Goal: Book appointment/travel/reservation

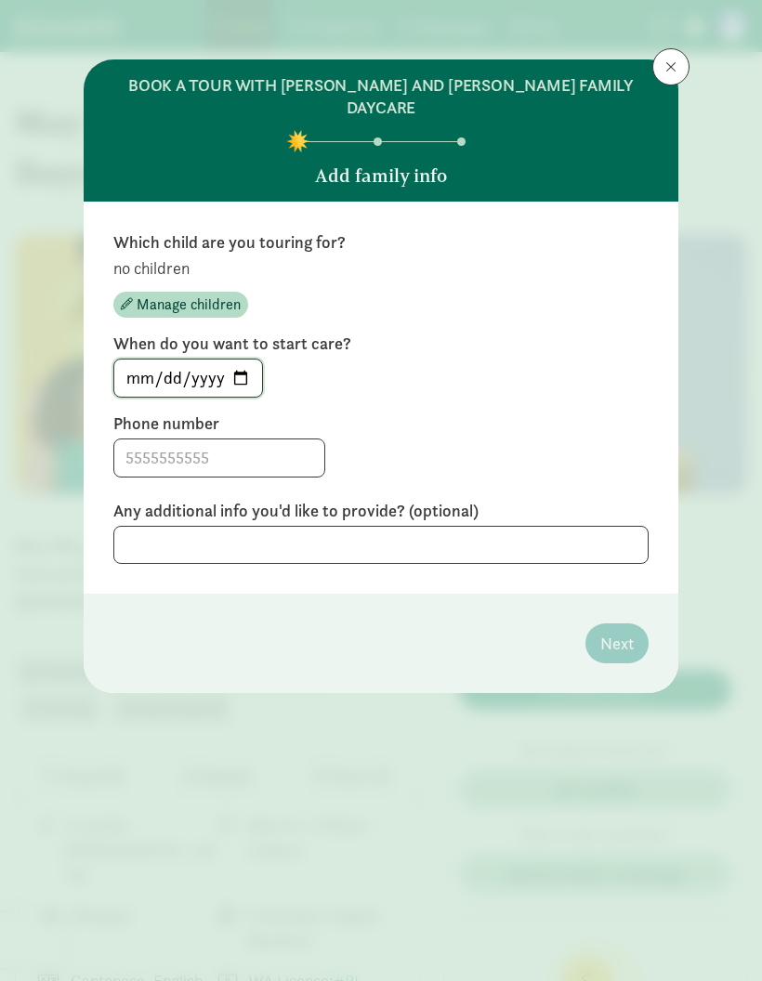
click at [167, 360] on input "[DATE]" at bounding box center [188, 378] width 148 height 37
type input "[DATE]"
click at [258, 440] on input at bounding box center [219, 458] width 210 height 37
click at [533, 526] on div at bounding box center [380, 545] width 535 height 38
click at [474, 526] on div at bounding box center [380, 545] width 535 height 38
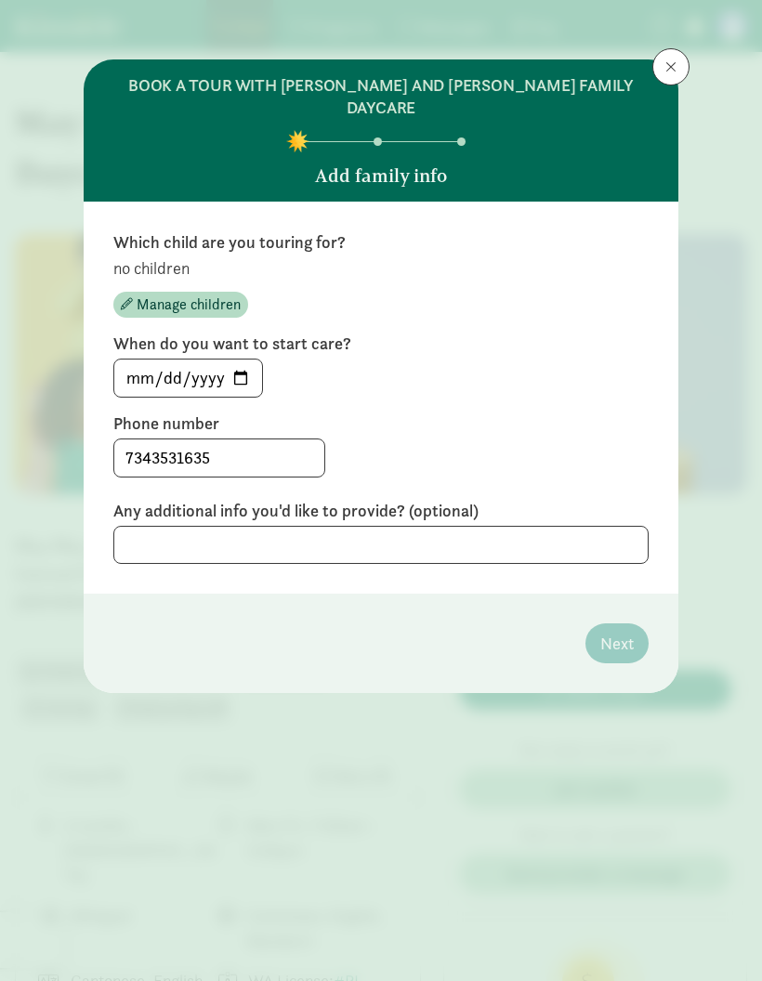
click at [464, 530] on div at bounding box center [380, 545] width 535 height 38
click at [453, 526] on div at bounding box center [380, 545] width 535 height 38
click at [238, 447] on input "7343531635" at bounding box center [219, 458] width 210 height 37
type input "[PHONE_NUMBER]"
click at [336, 526] on div at bounding box center [380, 545] width 535 height 38
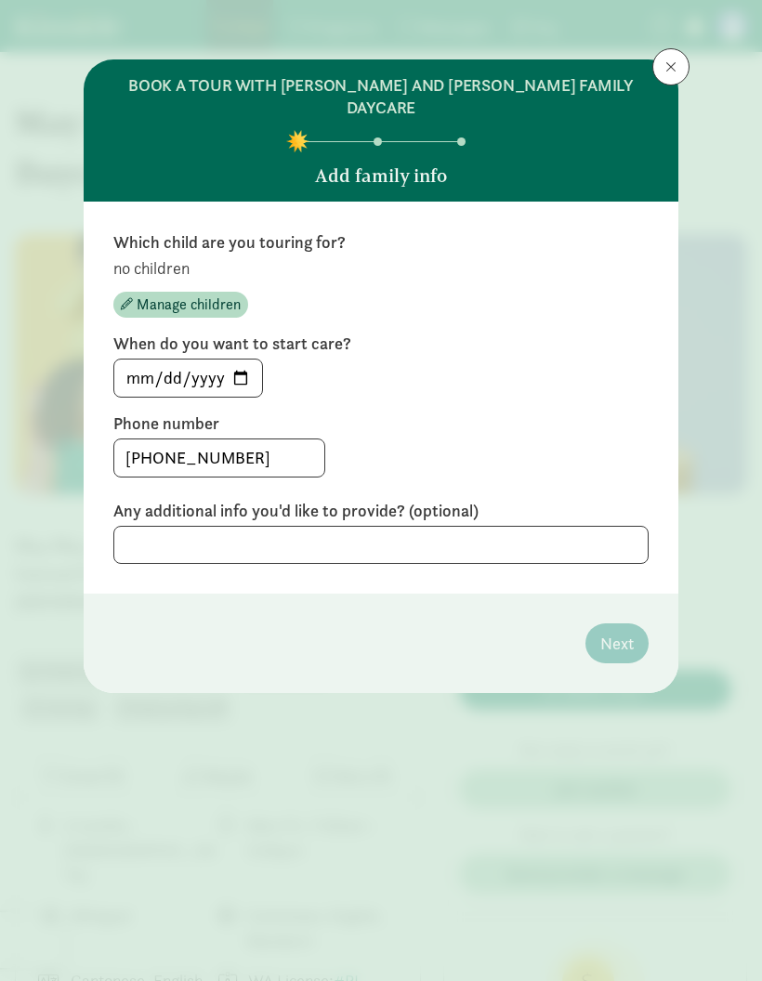
click at [492, 526] on div at bounding box center [380, 545] width 535 height 38
click at [270, 451] on input "[PHONE_NUMBER]" at bounding box center [219, 458] width 210 height 37
click at [218, 294] on span "Manage children" at bounding box center [189, 305] width 104 height 22
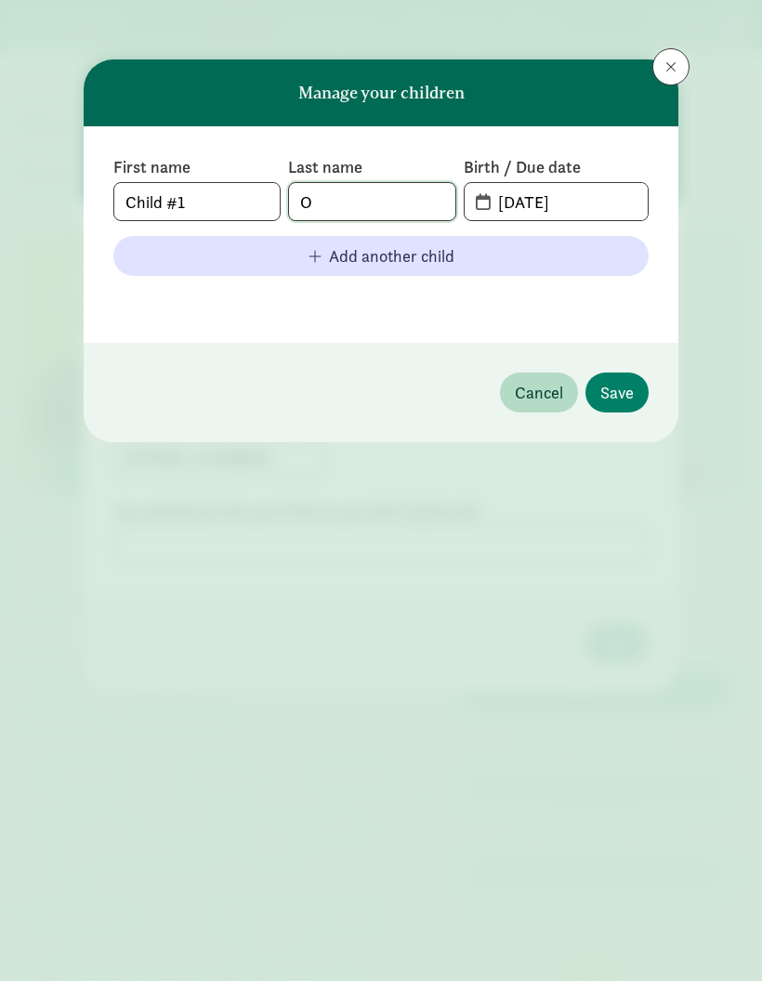
click at [406, 199] on input "O" at bounding box center [371, 201] width 165 height 37
type input "O’Brien"
click at [569, 188] on input "[DATE]" at bounding box center [567, 201] width 161 height 37
click at [600, 203] on input "[DATE]" at bounding box center [567, 201] width 161 height 37
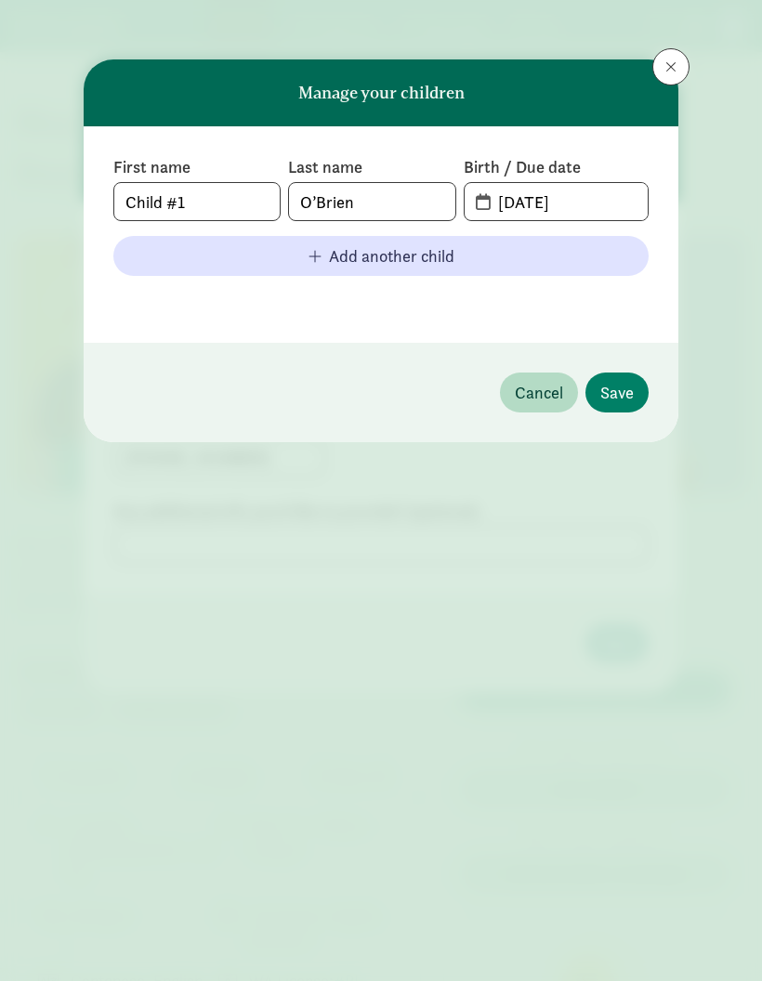
click at [479, 205] on span "[DATE]" at bounding box center [556, 201] width 183 height 37
click at [480, 207] on span "[DATE]" at bounding box center [556, 201] width 183 height 37
click at [479, 201] on span "[DATE]" at bounding box center [556, 201] width 183 height 37
click at [542, 206] on input "[DATE]" at bounding box center [567, 201] width 161 height 37
type input "[DATE]"
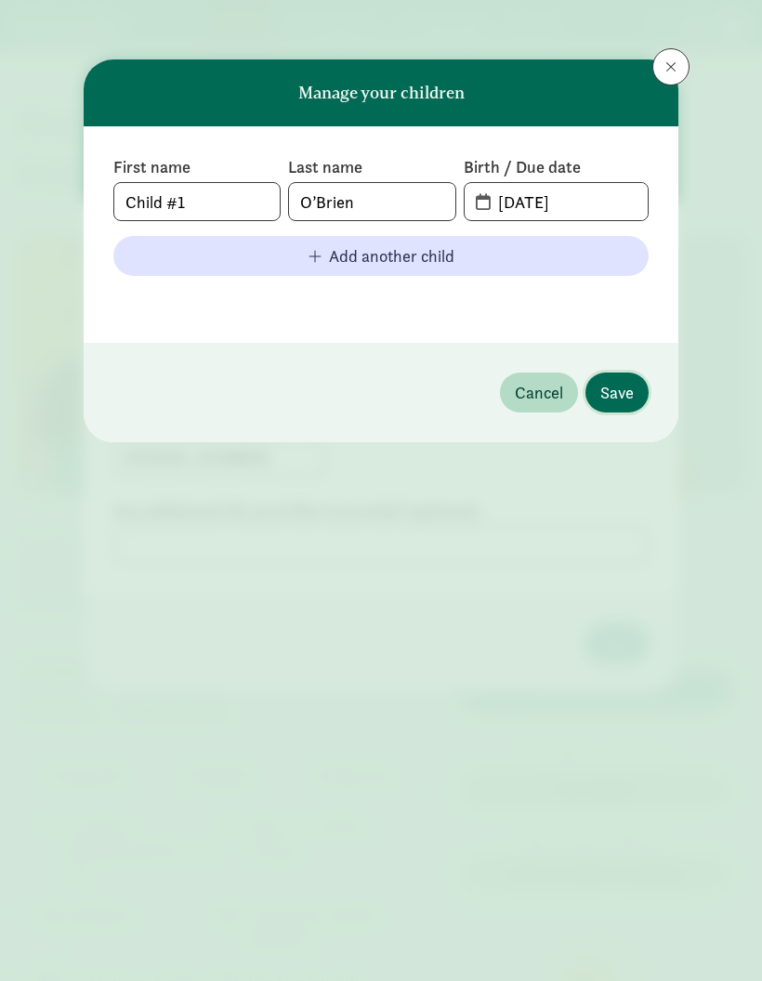
click at [625, 382] on span "Save" at bounding box center [616, 392] width 33 height 25
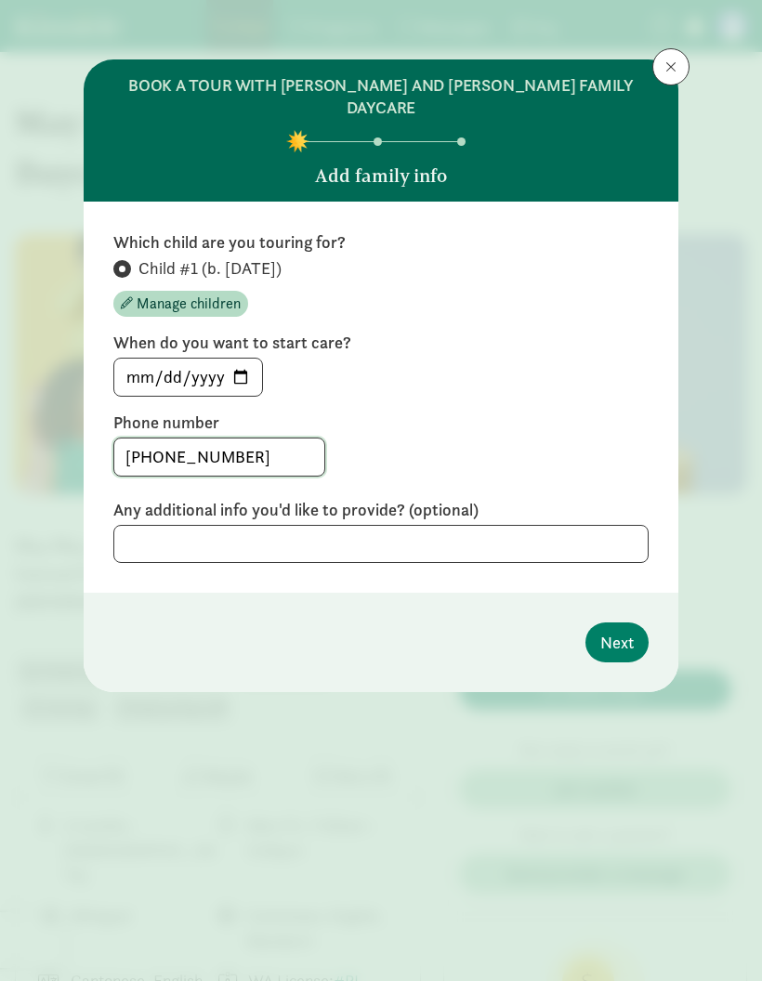
click at [252, 439] on input "[PHONE_NUMBER]" at bounding box center [219, 457] width 210 height 37
click at [591, 525] on div at bounding box center [380, 544] width 535 height 38
click at [597, 525] on div at bounding box center [380, 544] width 535 height 38
click at [577, 527] on div at bounding box center [380, 544] width 535 height 38
click at [593, 525] on div at bounding box center [380, 544] width 535 height 38
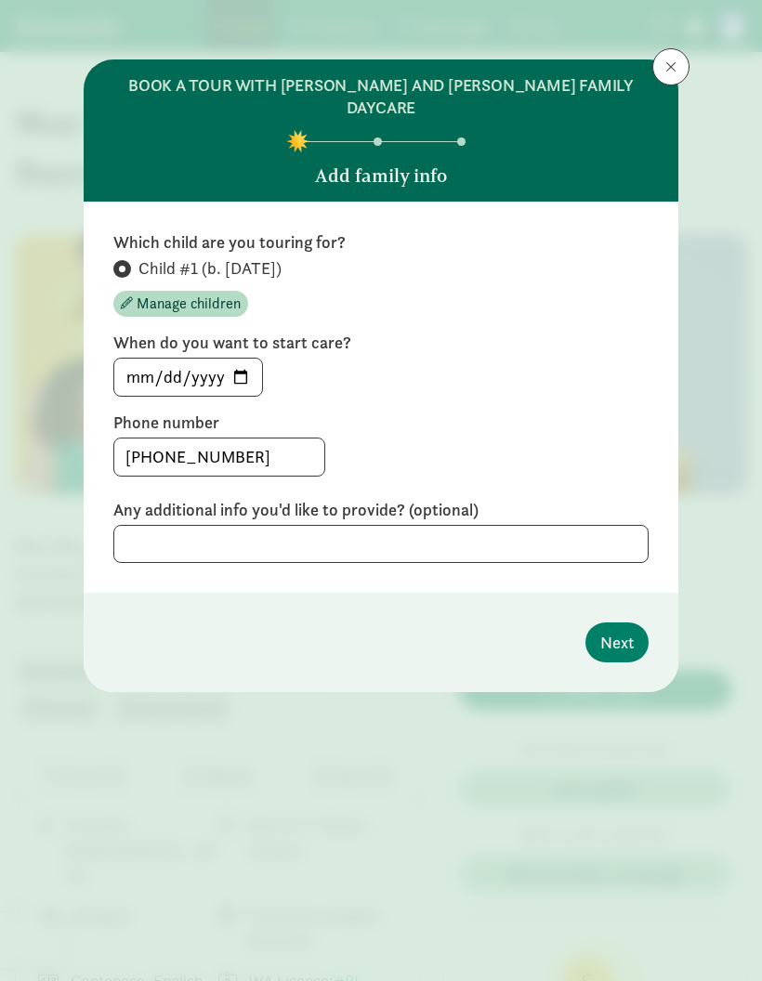
click at [354, 525] on div at bounding box center [380, 544] width 535 height 38
click at [620, 630] on span "Next" at bounding box center [616, 642] width 33 height 25
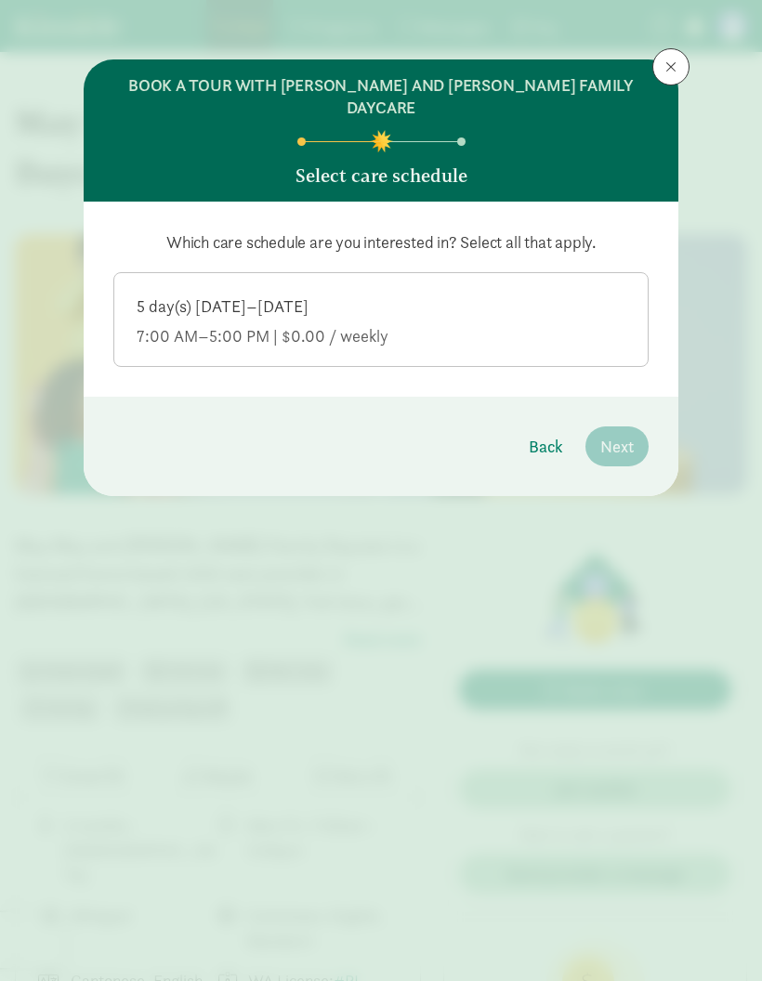
click at [480, 325] on div "7:00 AM–5:00 PM | $0.00 / weekly" at bounding box center [381, 336] width 489 height 22
click at [0, 0] on input "5 day(s) [DATE]–[DATE] 7:00 AM–5:00 PM | $0.00 / weekly" at bounding box center [0, 0] width 0 height 0
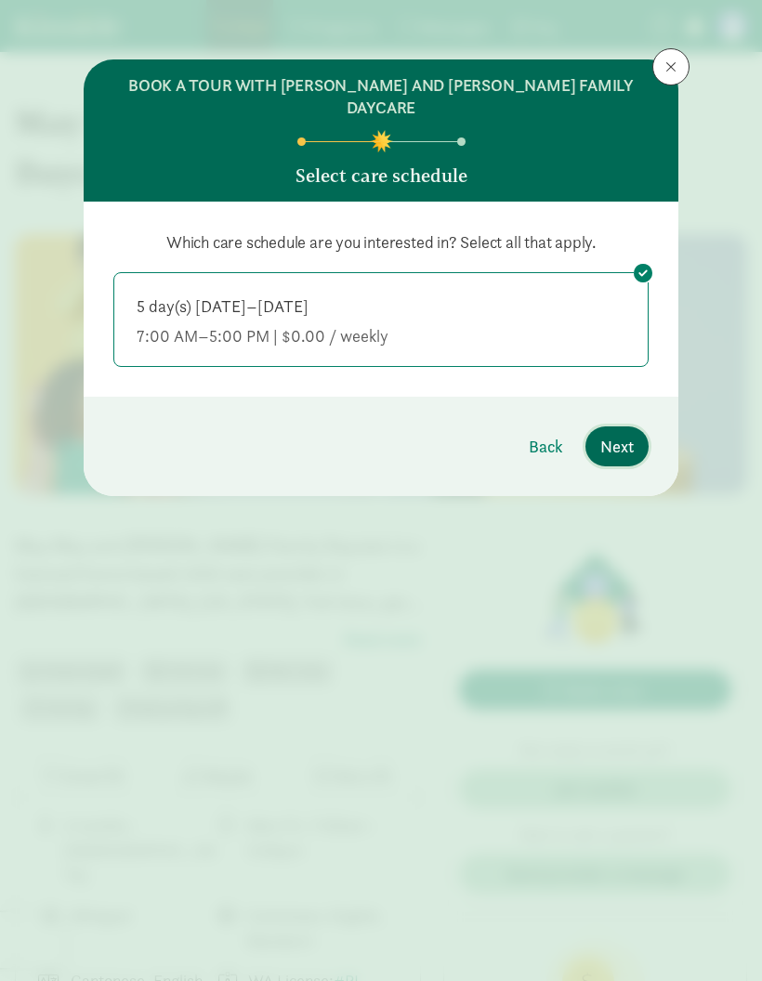
click at [621, 434] on span "Next" at bounding box center [616, 446] width 33 height 25
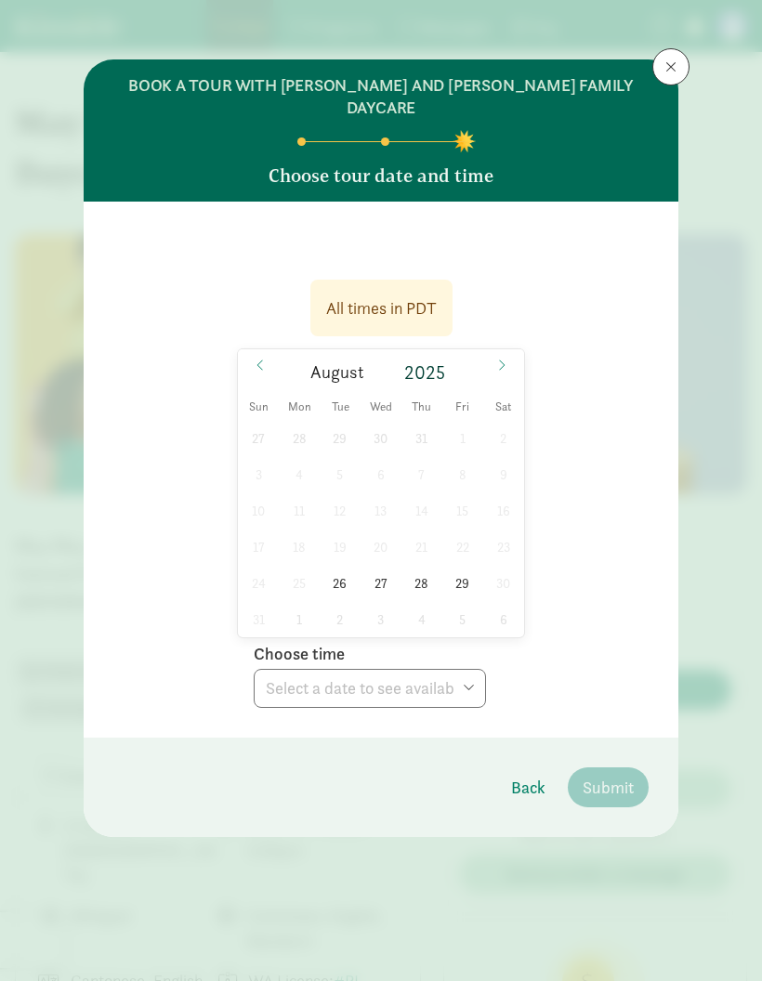
click at [502, 359] on icon at bounding box center [501, 365] width 11 height 13
click at [264, 359] on icon at bounding box center [260, 365] width 11 height 13
click at [495, 358] on span at bounding box center [502, 365] width 30 height 32
click at [385, 458] on span "10" at bounding box center [380, 474] width 36 height 36
click at [327, 673] on select "Choose time 08:00 AM 08:30 AM 09:00 AM 09:30 AM 10:00 AM 10:30 AM 03:00 PM 03:3…" at bounding box center [370, 688] width 232 height 39
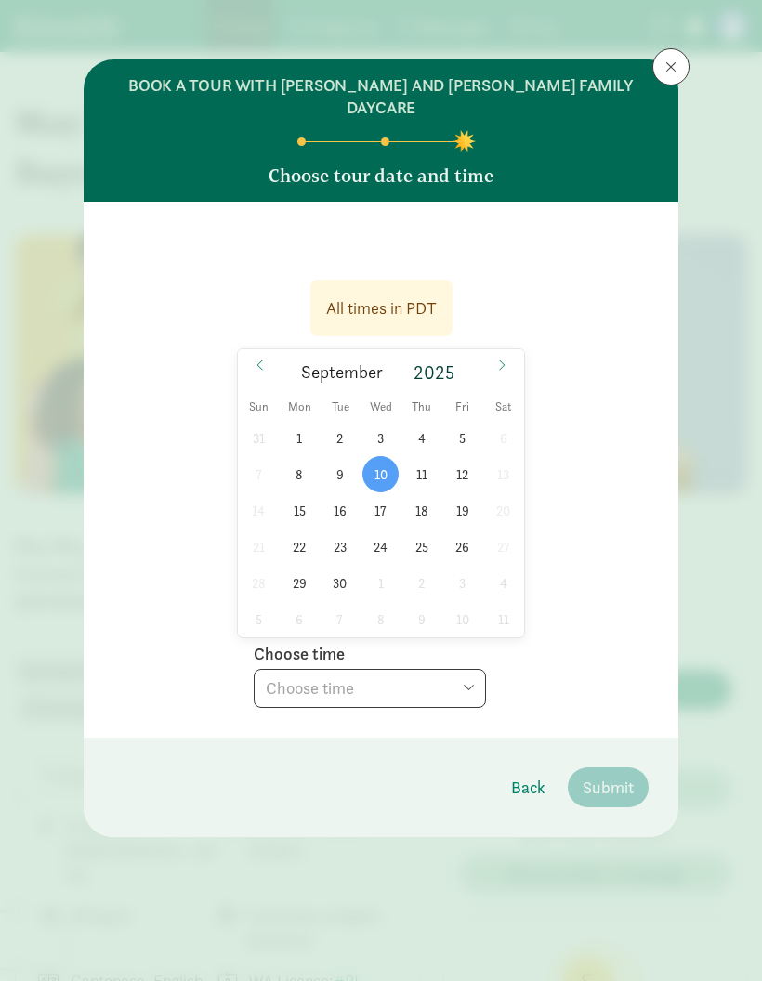
select select "[DATE]T10:00:00.000-07:00"
click at [620, 775] on span "Submit" at bounding box center [608, 787] width 51 height 25
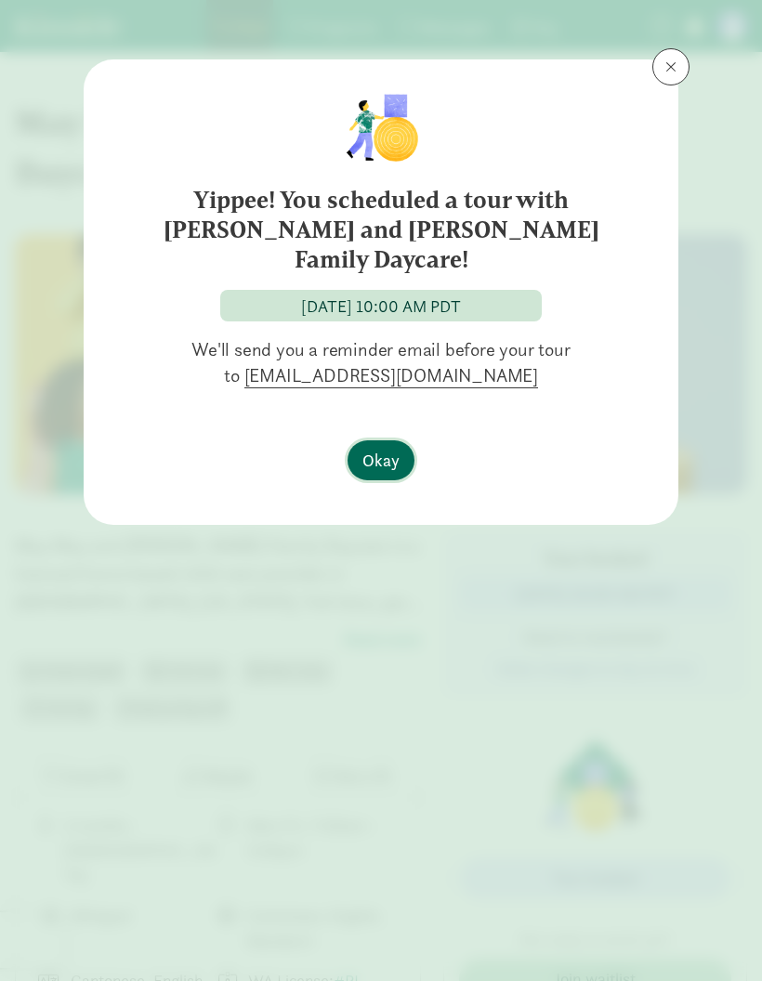
click at [366, 441] on button "Okay" at bounding box center [381, 461] width 67 height 40
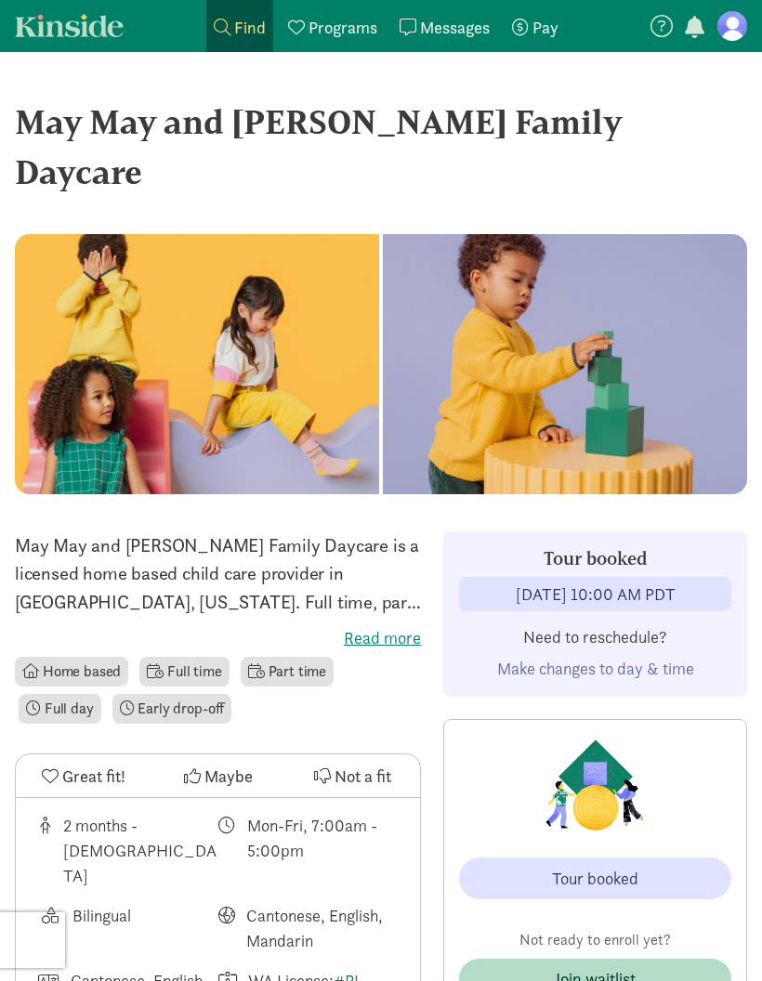
click at [384, 627] on label "Read more" at bounding box center [218, 638] width 406 height 22
click at [0, 0] on input "Read more" at bounding box center [0, 0] width 0 height 0
